Goal: Task Accomplishment & Management: Use online tool/utility

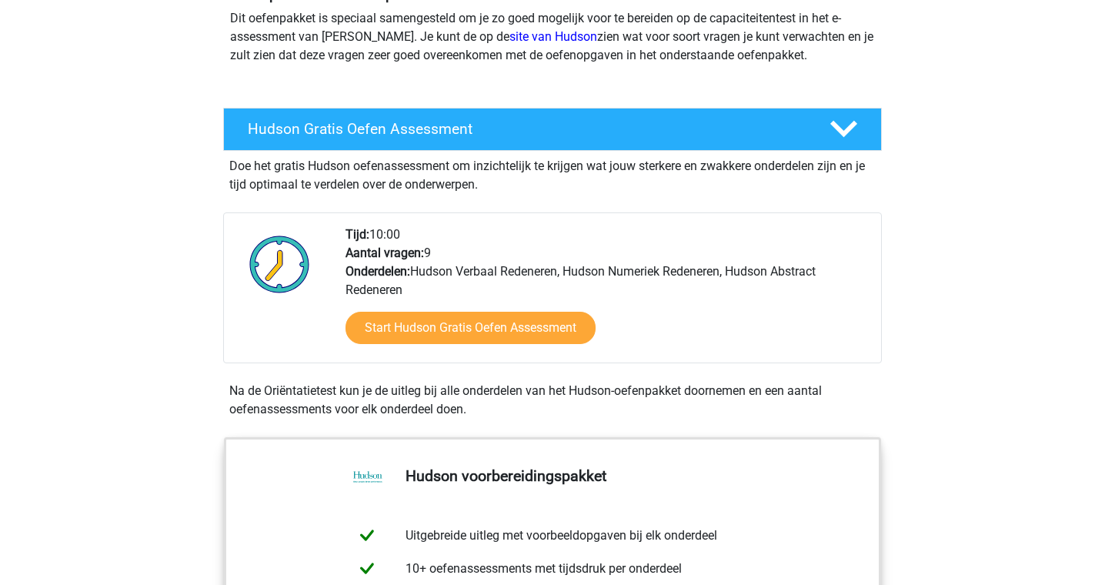
scroll to position [176, 0]
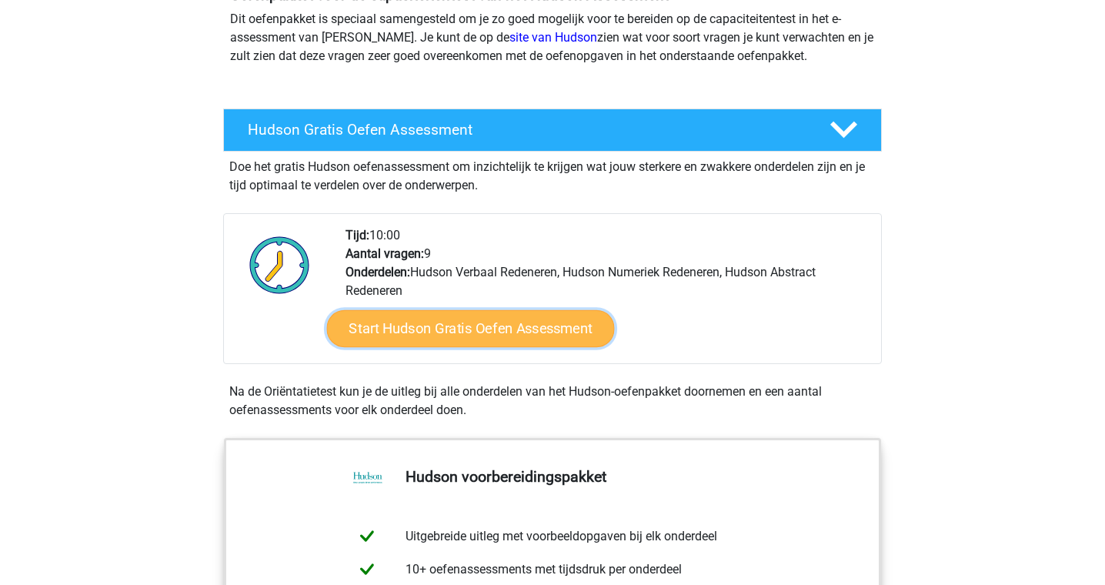
click at [429, 337] on link "Start Hudson Gratis Oefen Assessment" at bounding box center [471, 328] width 288 height 37
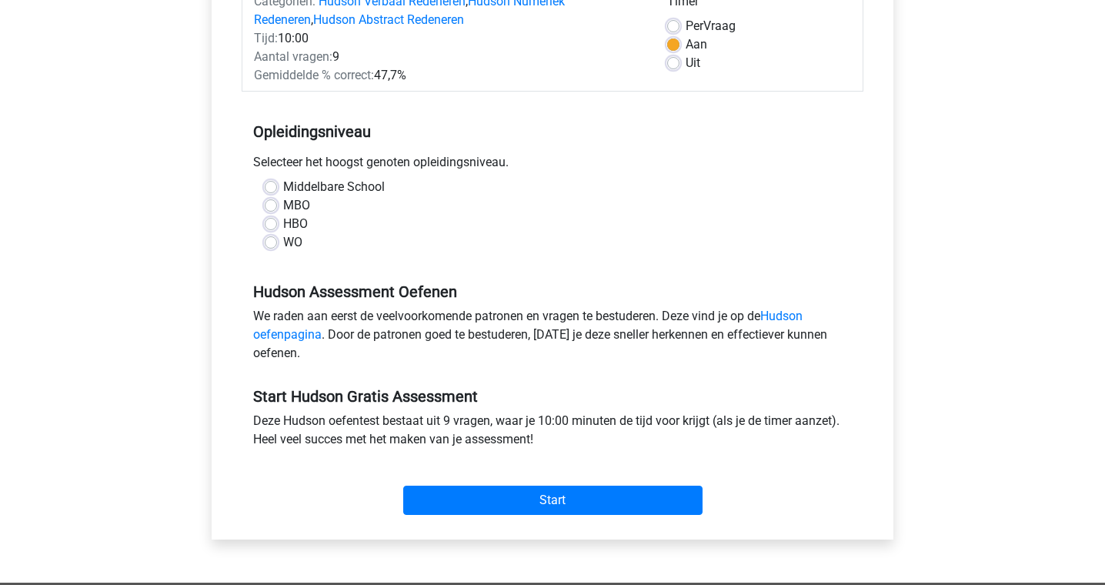
scroll to position [159, 0]
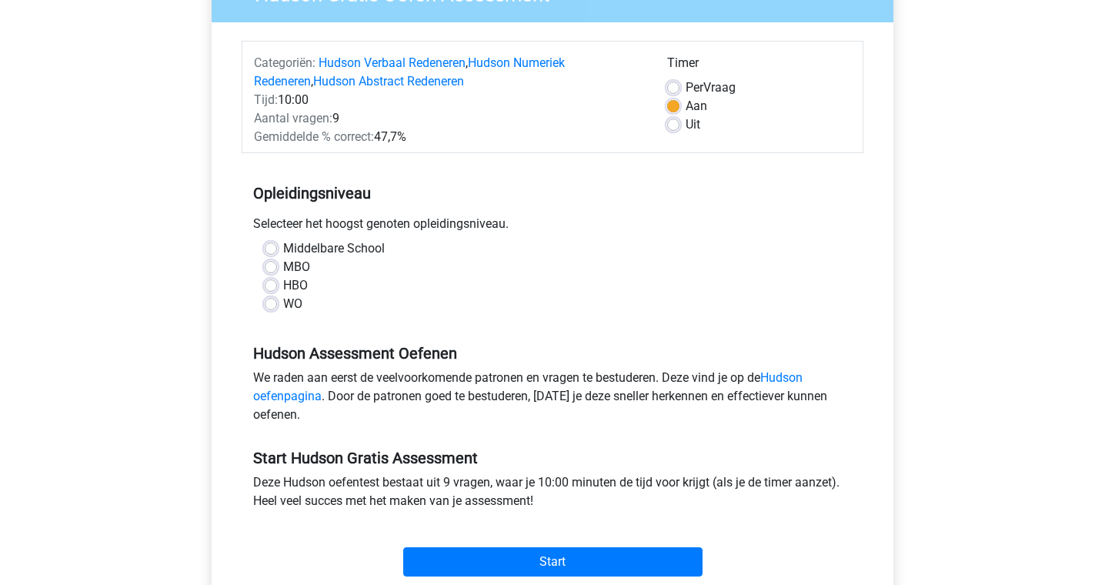
click at [283, 309] on label "WO" at bounding box center [292, 304] width 19 height 18
click at [269, 309] on input "WO" at bounding box center [271, 302] width 12 height 15
radio input "true"
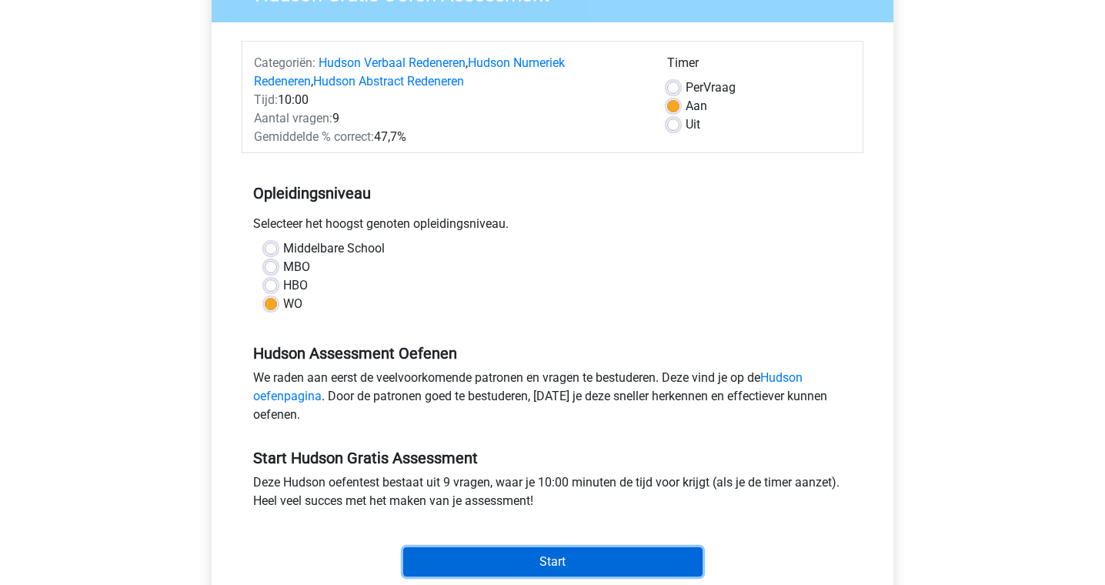
click at [500, 558] on input "Start" at bounding box center [552, 561] width 299 height 29
